Goal: Task Accomplishment & Management: Manage account settings

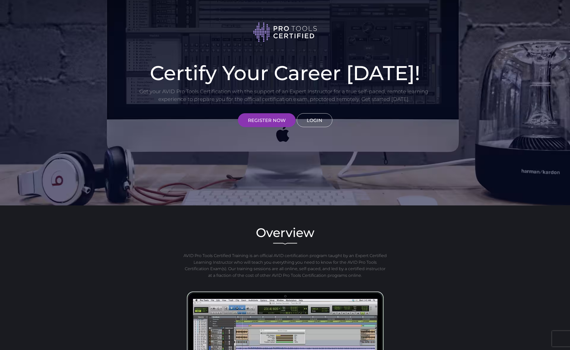
click at [310, 120] on link "LOGIN" at bounding box center [315, 120] width 36 height 14
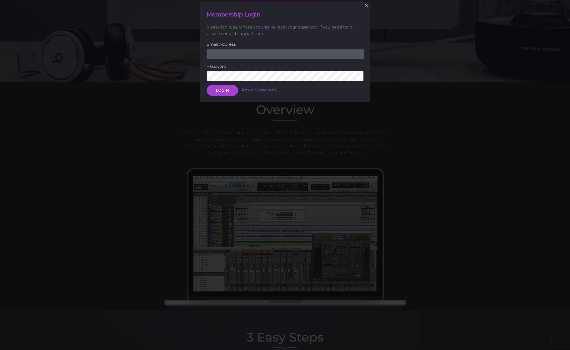
scroll to position [123, 0]
click at [247, 57] on input "email" at bounding box center [285, 54] width 157 height 10
type input "[EMAIL_ADDRESS][DOMAIN_NAME]"
click at [221, 90] on button "LOGIN" at bounding box center [223, 90] width 32 height 11
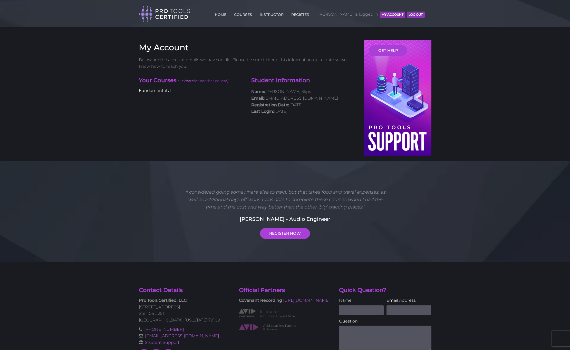
click at [164, 88] on link "Fundamentals 1" at bounding box center [155, 90] width 33 height 5
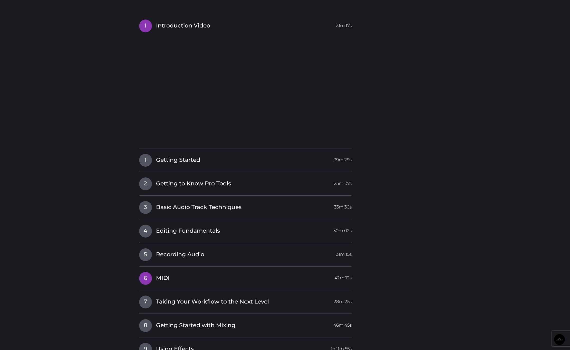
scroll to position [458, 0]
